Goal: Navigation & Orientation: Find specific page/section

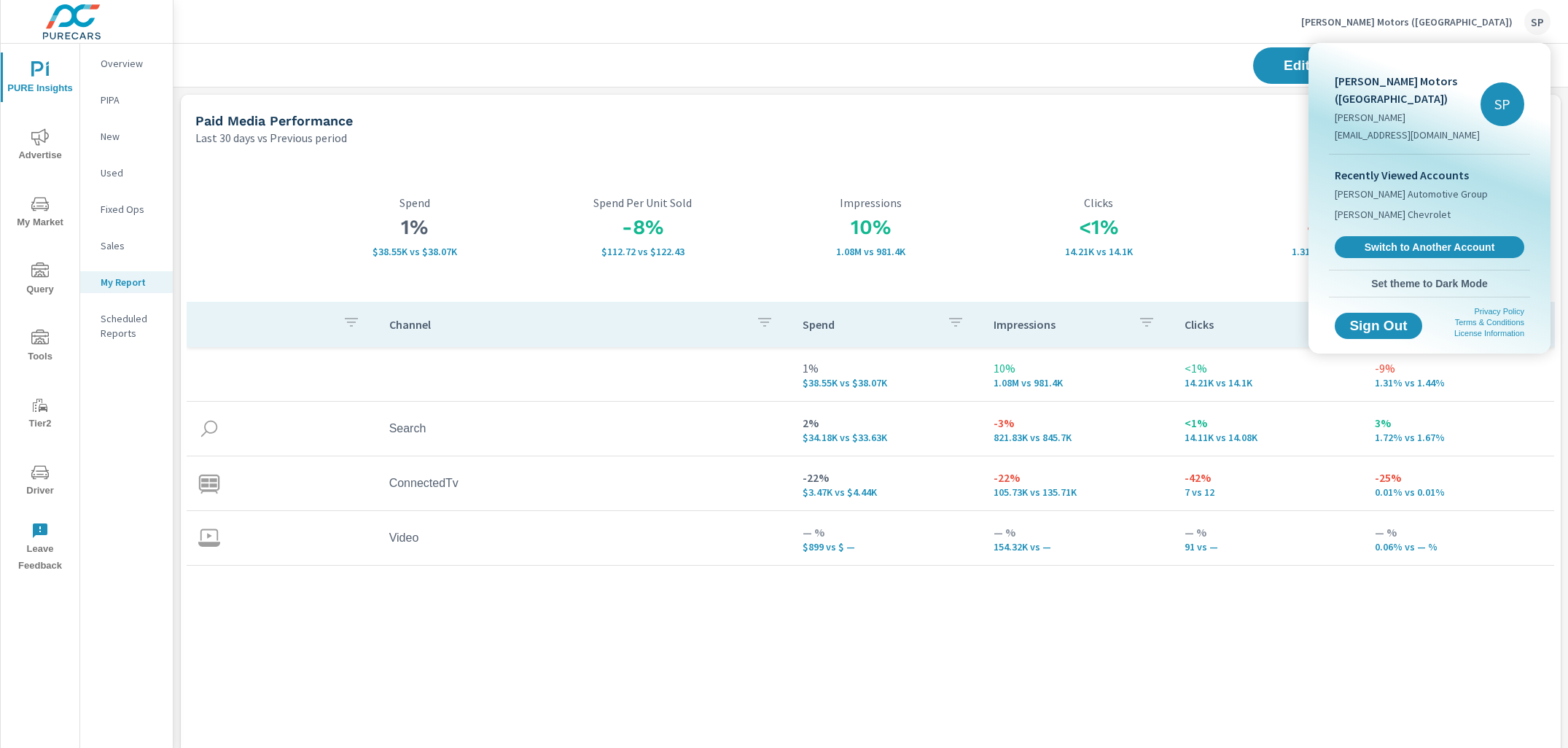
scroll to position [5372, 1395]
click at [1408, 239] on link "Switch to Another Account" at bounding box center [1429, 247] width 195 height 23
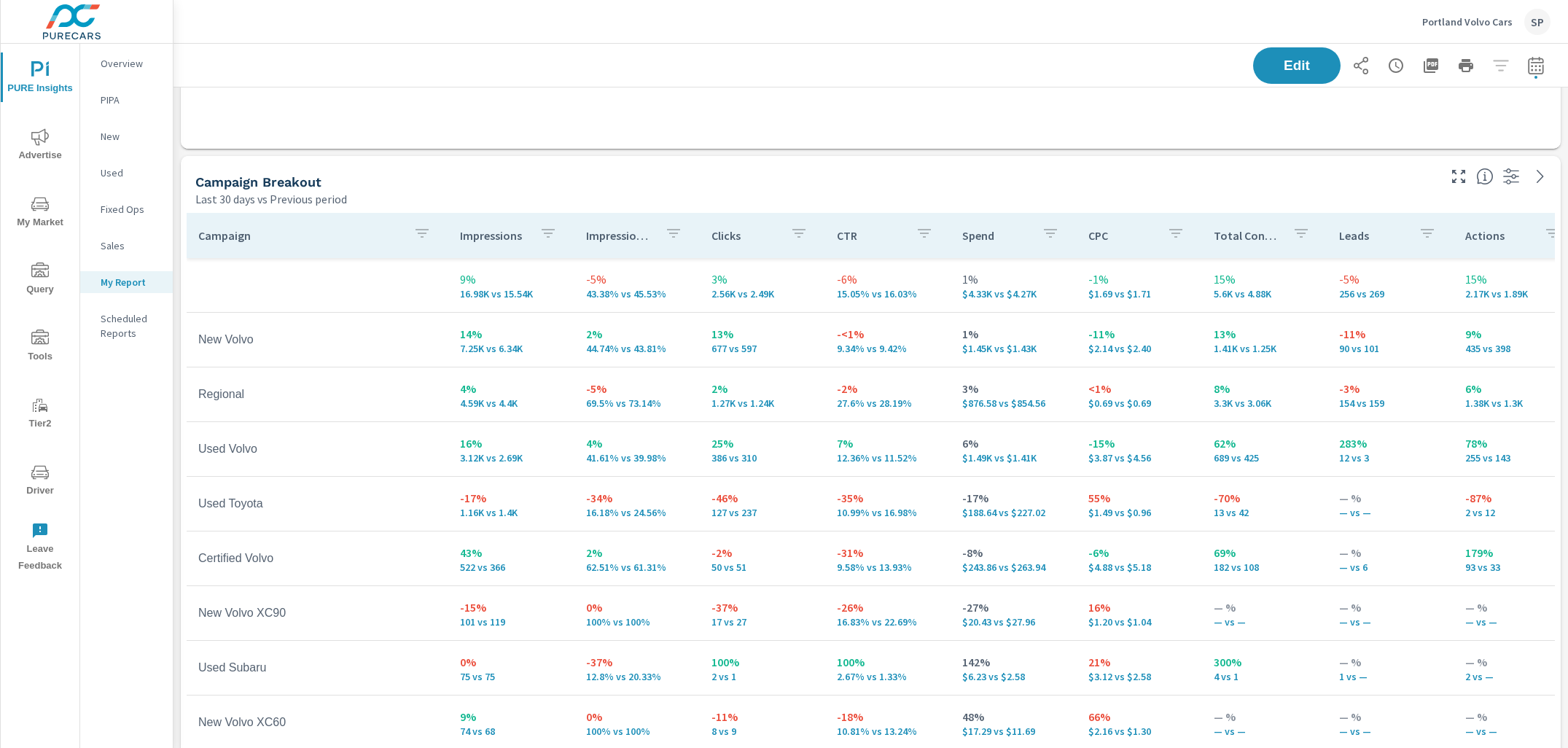
scroll to position [952, 0]
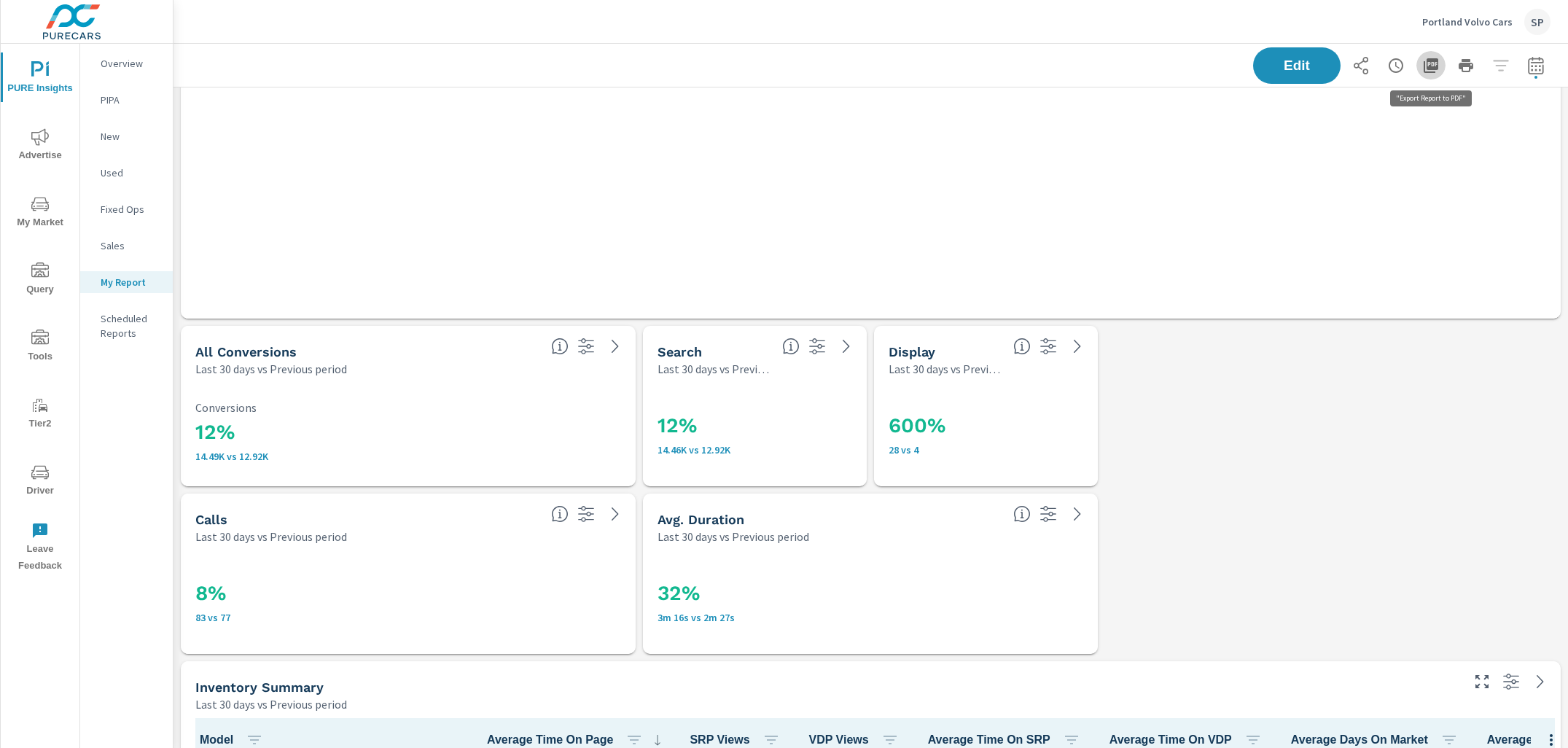
click at [1430, 68] on icon "button" at bounding box center [1431, 65] width 15 height 15
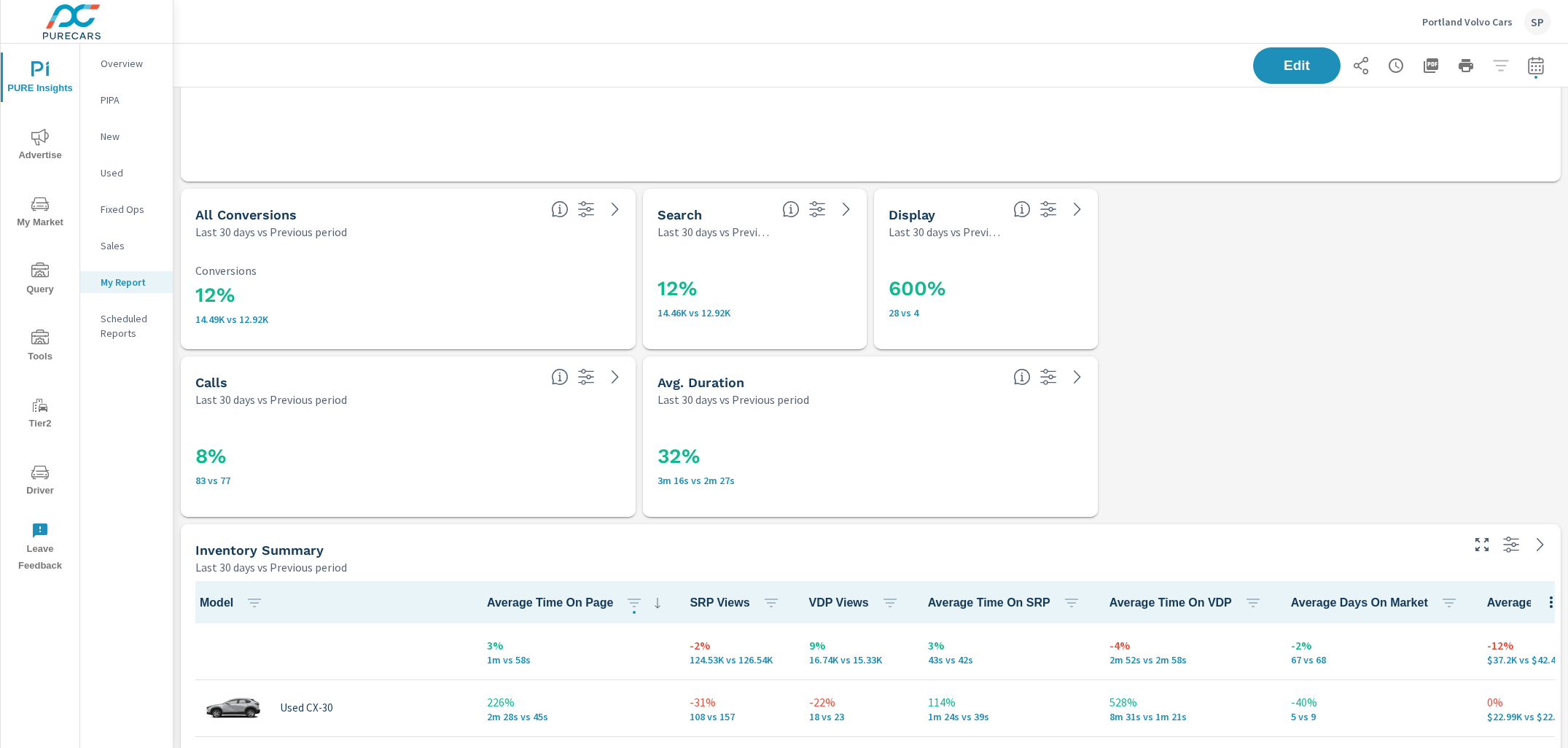
scroll to position [2920, 0]
